Goal: Task Accomplishment & Management: Manage account settings

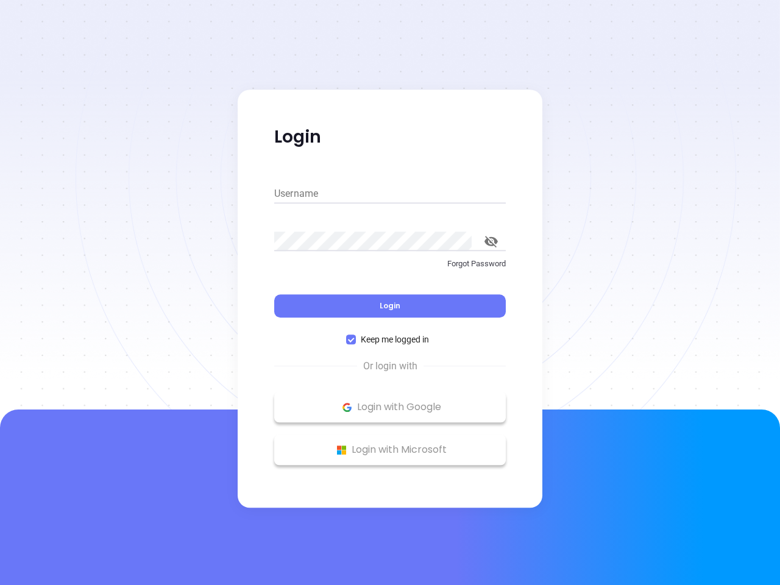
click at [390, 293] on div "Login" at bounding box center [390, 299] width 232 height 38
click at [390, 194] on input "Username" at bounding box center [390, 194] width 232 height 20
click at [491, 241] on icon "toggle password visibility" at bounding box center [491, 242] width 13 height 12
click at [390, 306] on span "Login" at bounding box center [390, 305] width 21 height 10
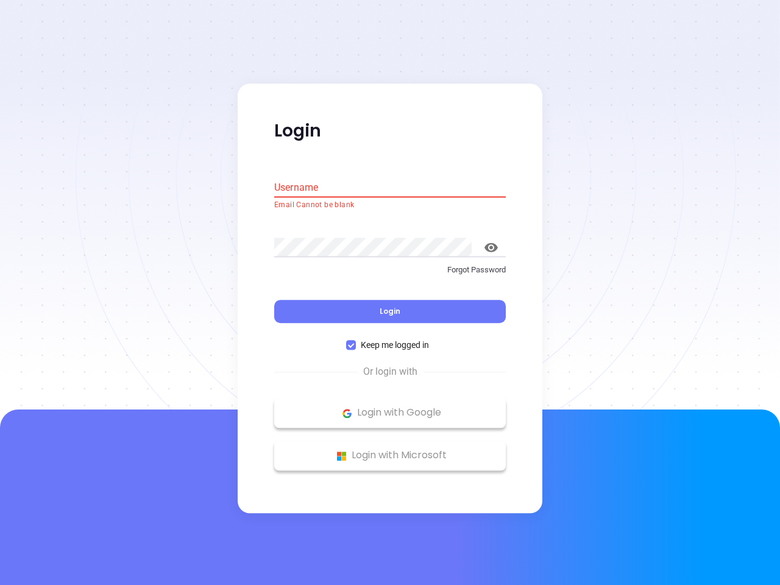
click at [390, 339] on span "Keep me logged in" at bounding box center [395, 345] width 78 height 13
click at [356, 341] on input "Keep me logged in" at bounding box center [351, 346] width 10 height 10
checkbox input "false"
click at [390, 407] on p "Login with Google" at bounding box center [389, 413] width 219 height 18
click at [390, 450] on p "Login with Microsoft" at bounding box center [389, 456] width 219 height 18
